Goal: Transaction & Acquisition: Purchase product/service

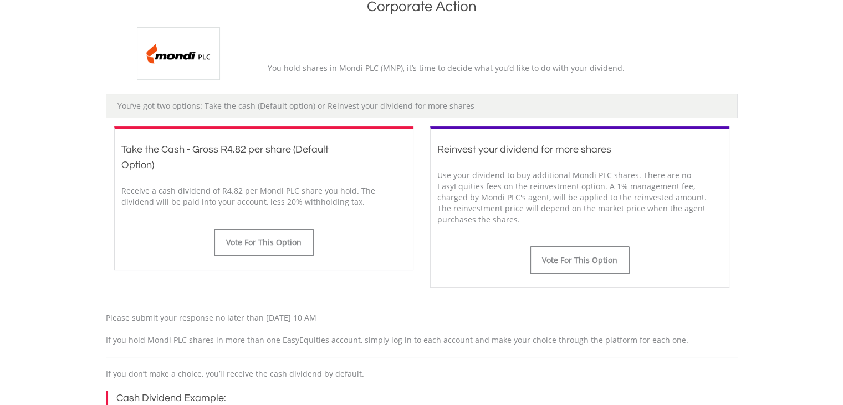
scroll to position [250, 0]
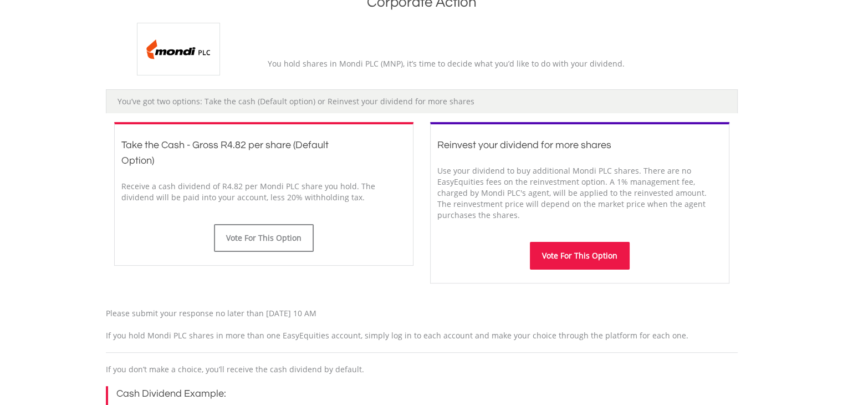
click at [579, 251] on button "Vote For This Option" at bounding box center [580, 256] width 100 height 28
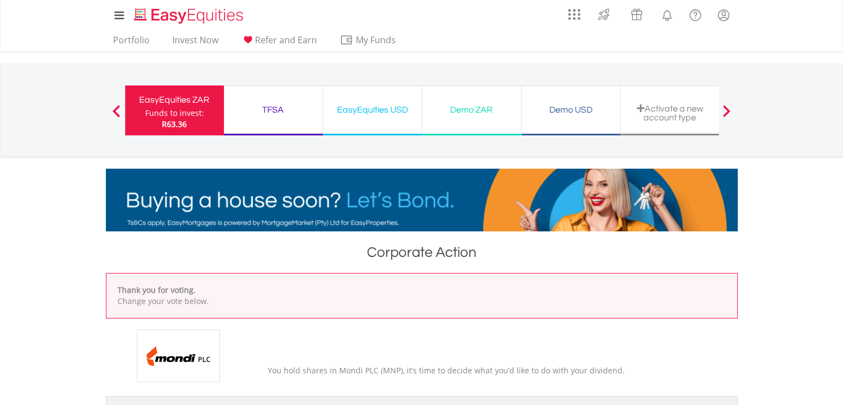
click at [275, 110] on div "TFSA" at bounding box center [273, 110] width 85 height 16
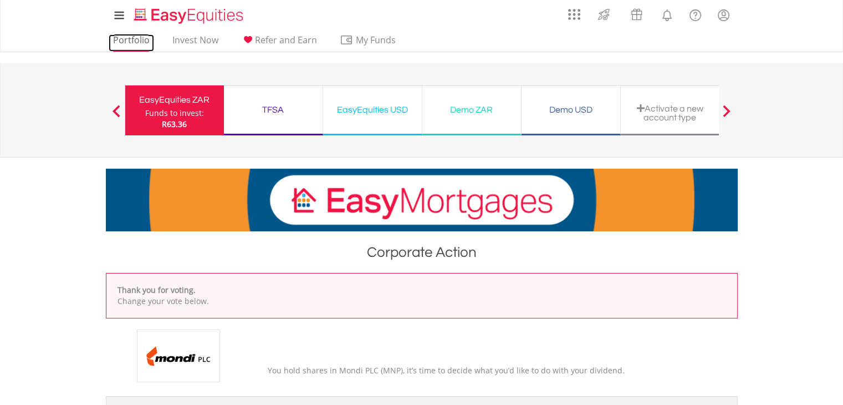
click at [121, 38] on link "Portfolio" at bounding box center [131, 42] width 45 height 17
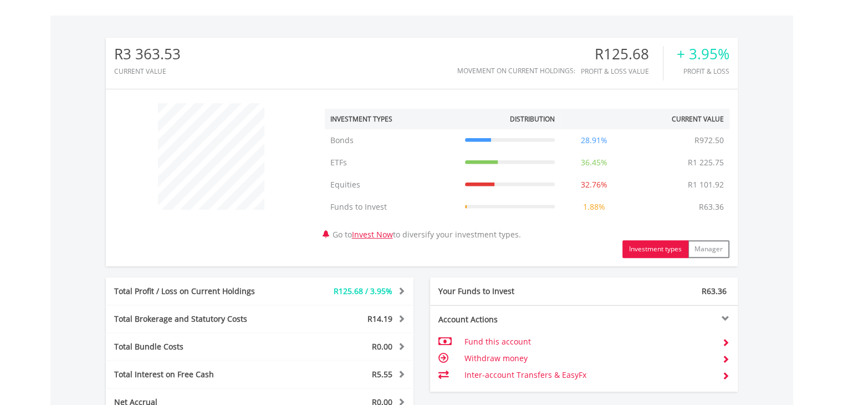
scroll to position [333, 0]
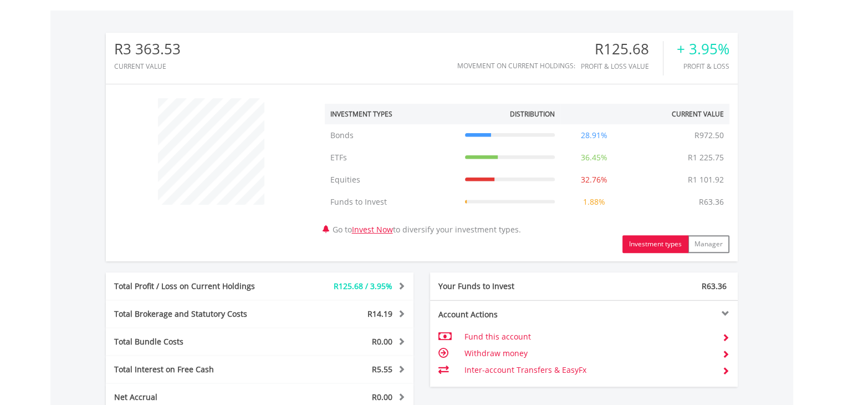
drag, startPoint x: 849, startPoint y: 120, endPoint x: 833, endPoint y: 281, distance: 161.6
click at [833, 281] on html "My Investments Invest Now New Listings Sell My Recurring Investments Pending Or…" at bounding box center [421, 163] width 843 height 992
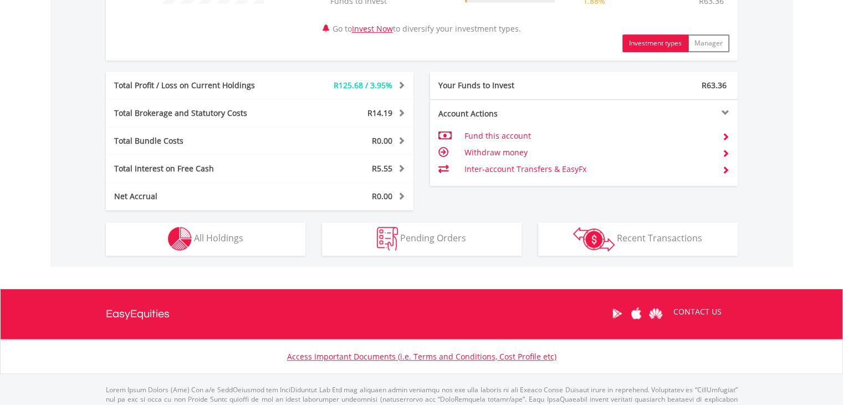
scroll to position [529, 0]
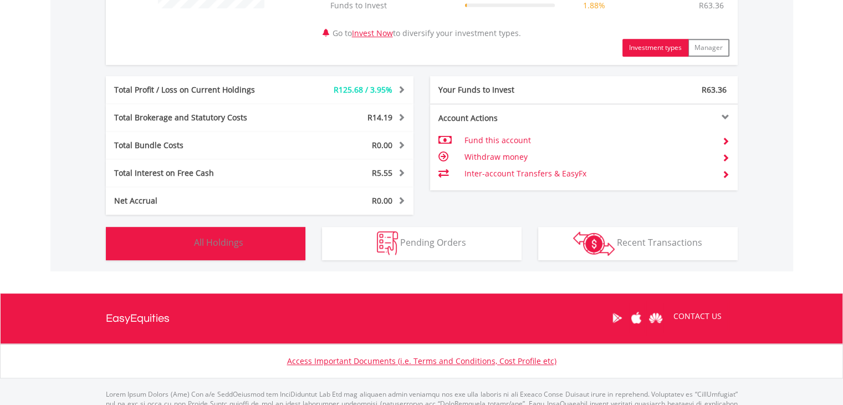
click at [235, 242] on span "All Holdings" at bounding box center [218, 242] width 49 height 12
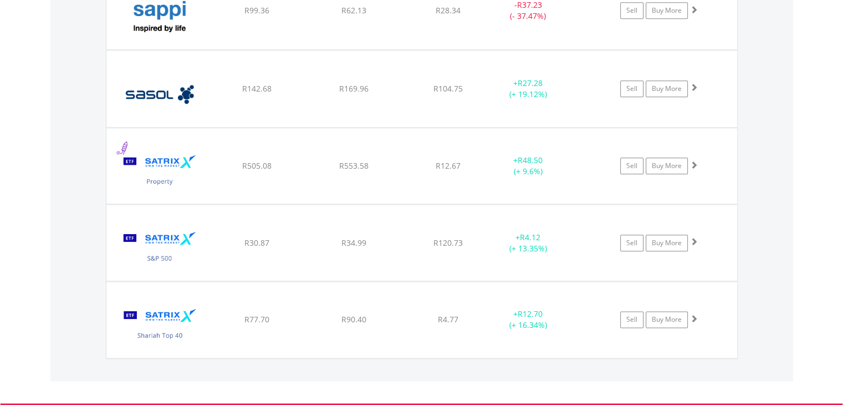
scroll to position [1305, 0]
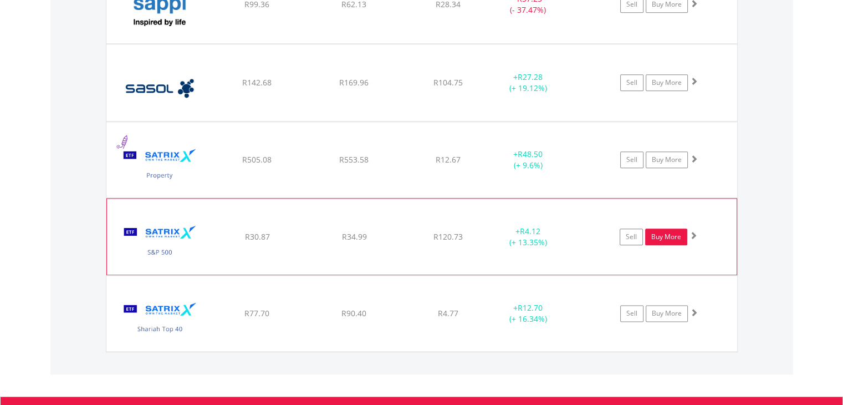
click at [657, 233] on link "Buy More" at bounding box center [666, 236] width 42 height 17
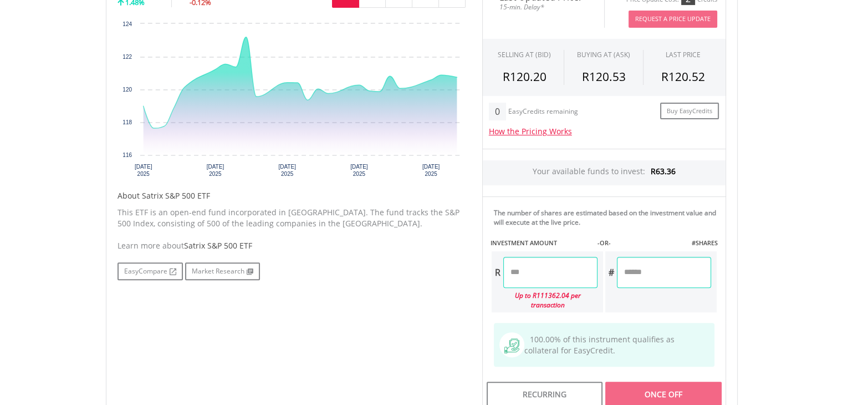
scroll to position [384, 0]
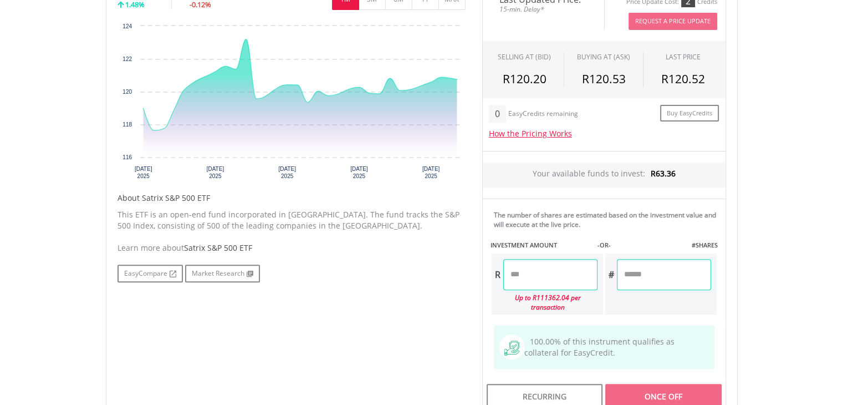
click at [528, 276] on input "number" at bounding box center [550, 274] width 94 height 31
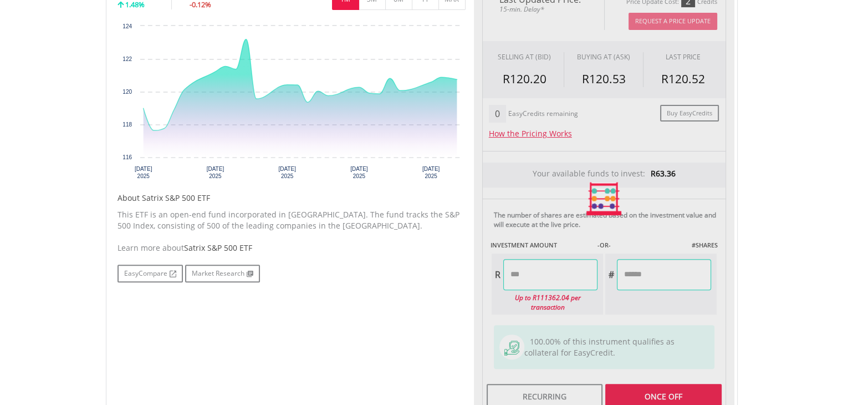
click at [663, 382] on div "Last Updated Price: 15-min. Delay* Price Update Cost: 2 Credits Request A Price…" at bounding box center [604, 198] width 261 height 431
type input "*****"
type input "******"
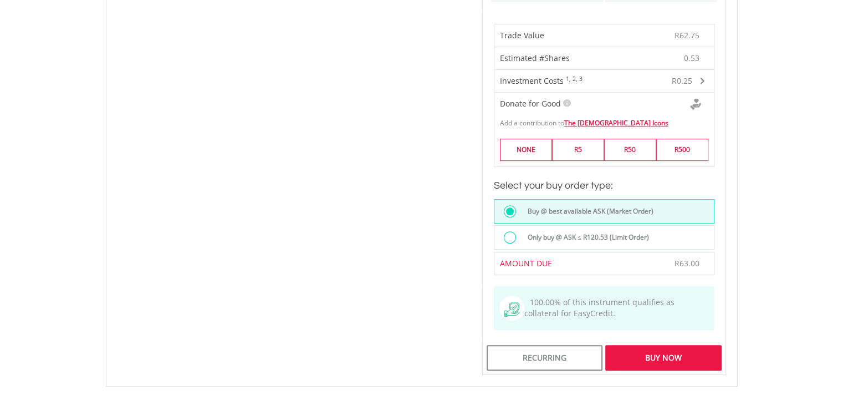
scroll to position [704, 0]
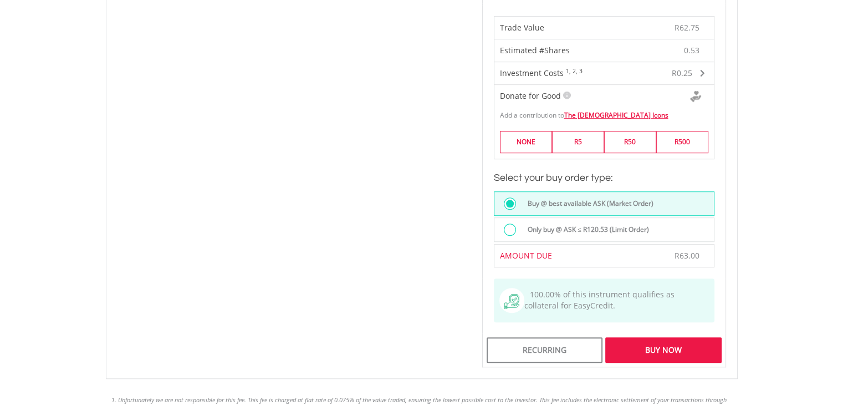
click at [690, 337] on div "Buy Now" at bounding box center [664, 350] width 116 height 26
